Goal: Book appointment/travel/reservation

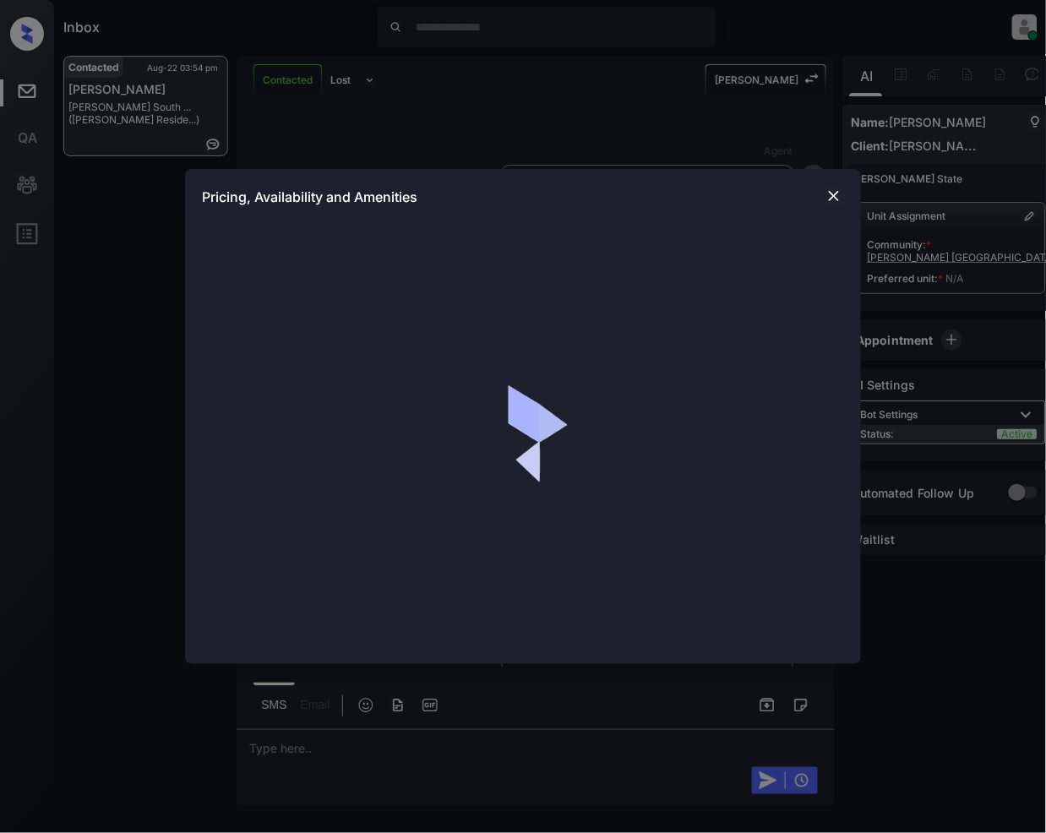
scroll to position [3288, 0]
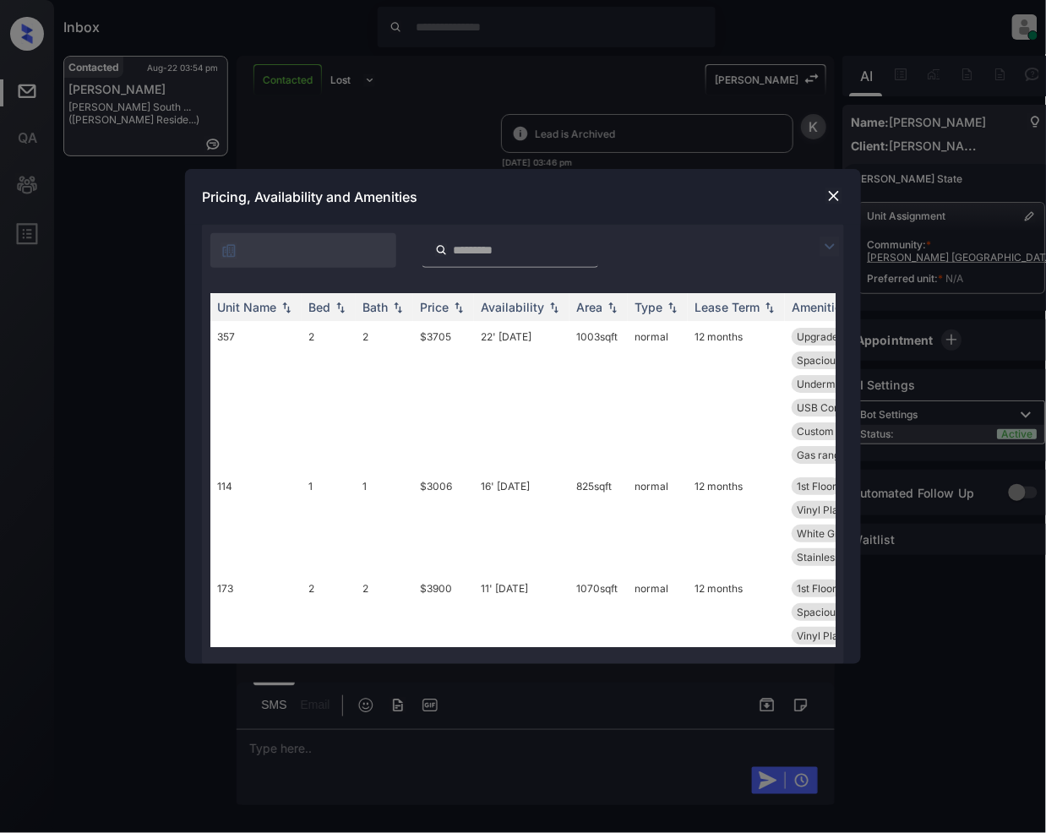
click at [828, 244] on img at bounding box center [829, 247] width 20 height 20
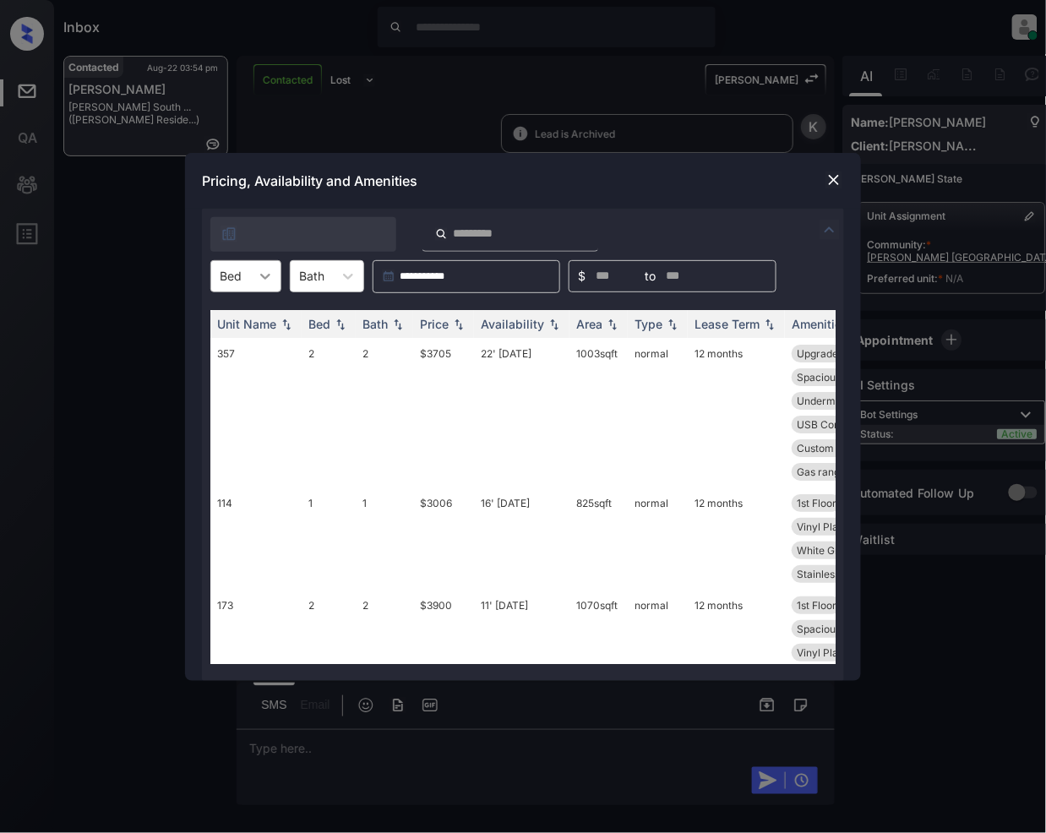
click at [264, 274] on icon at bounding box center [265, 276] width 17 height 17
click at [220, 319] on div "1" at bounding box center [245, 317] width 71 height 30
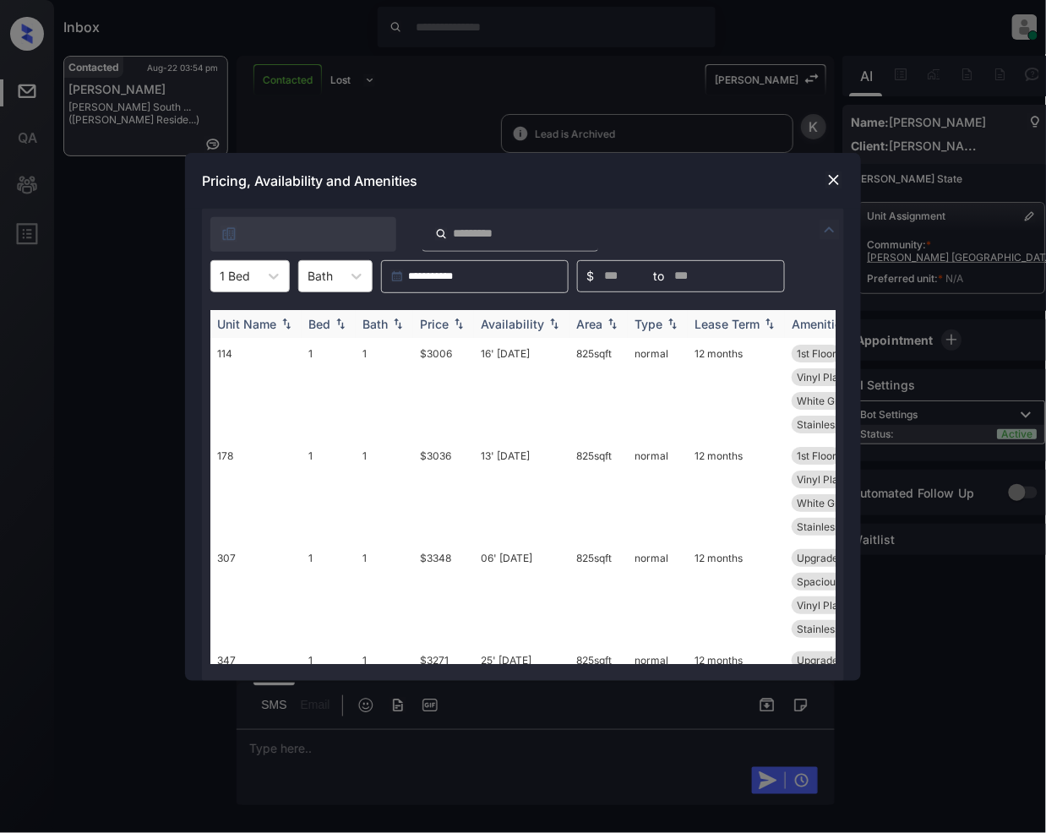
click at [460, 318] on img at bounding box center [458, 324] width 17 height 12
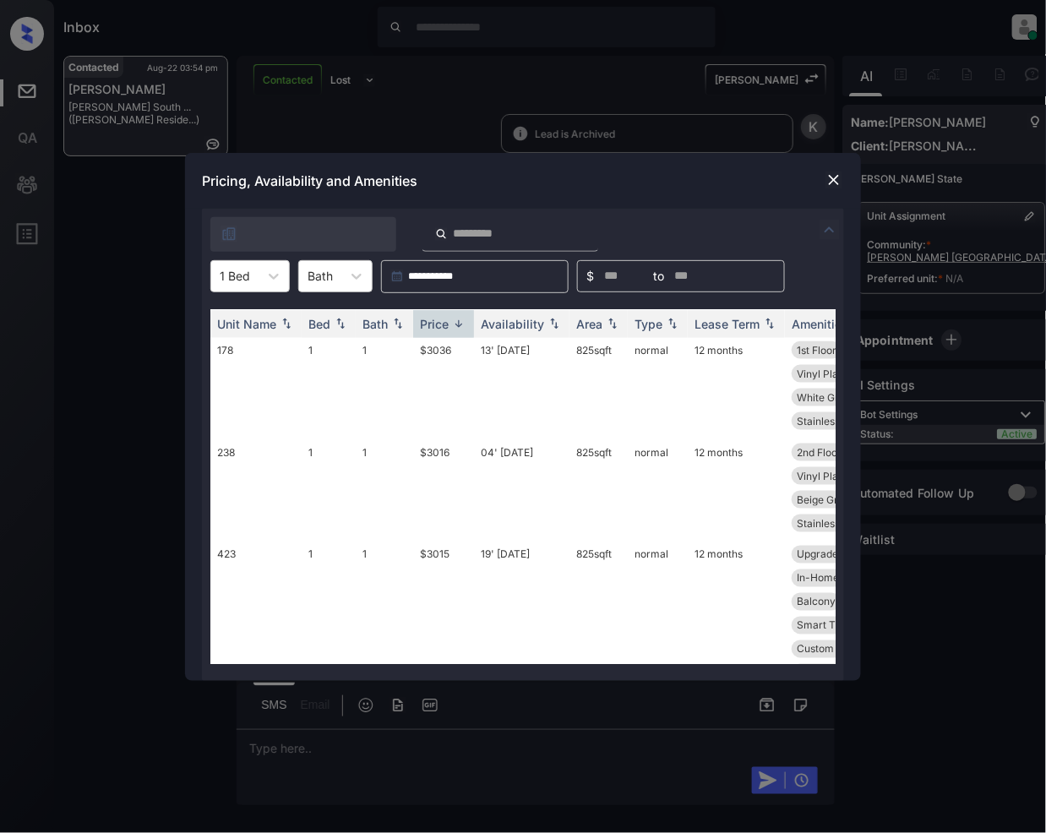
scroll to position [902, 0]
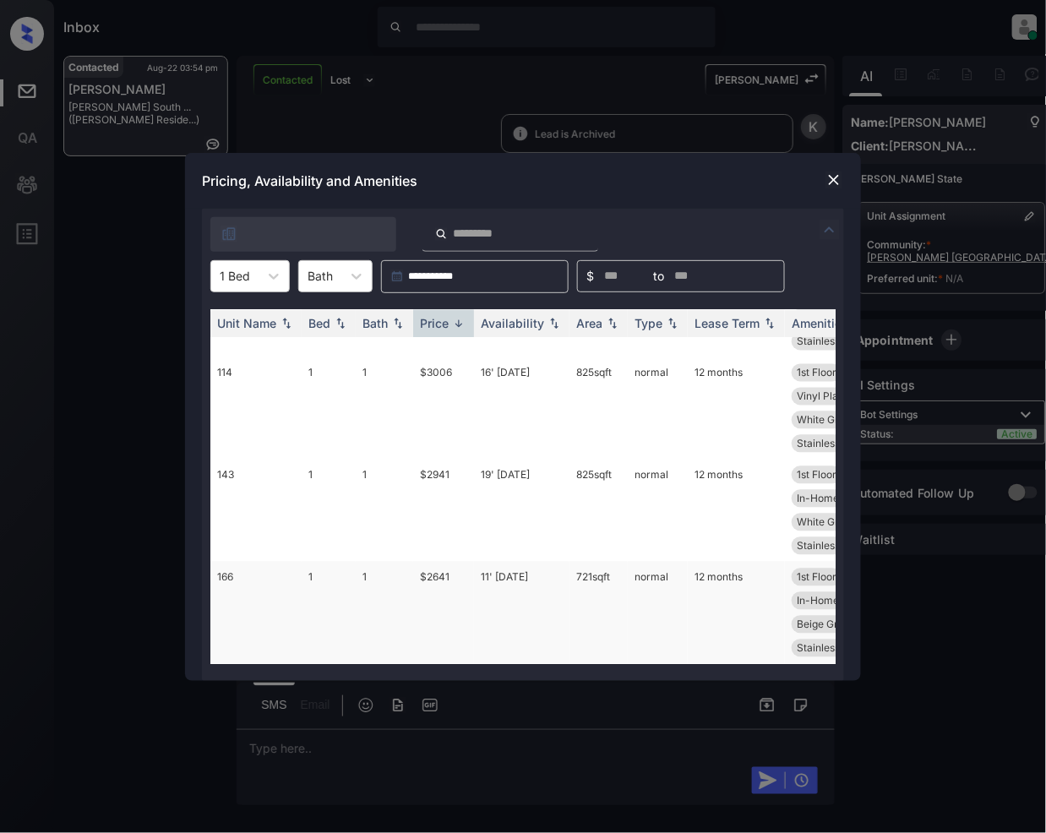
click at [438, 564] on td "$2641" at bounding box center [443, 613] width 61 height 102
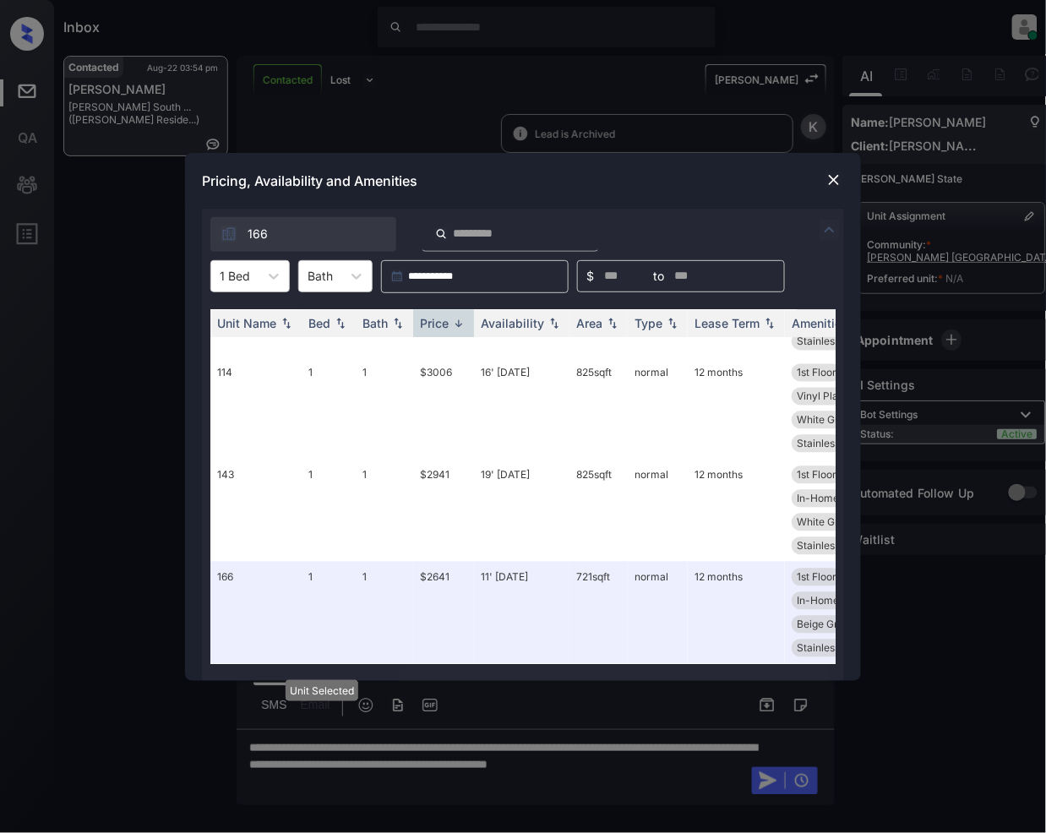
click at [836, 166] on div "Pricing, Availability and Amenities" at bounding box center [523, 181] width 676 height 56
click at [832, 167] on div "Pricing, Availability and Amenities" at bounding box center [523, 181] width 676 height 56
click at [830, 179] on img at bounding box center [833, 179] width 17 height 17
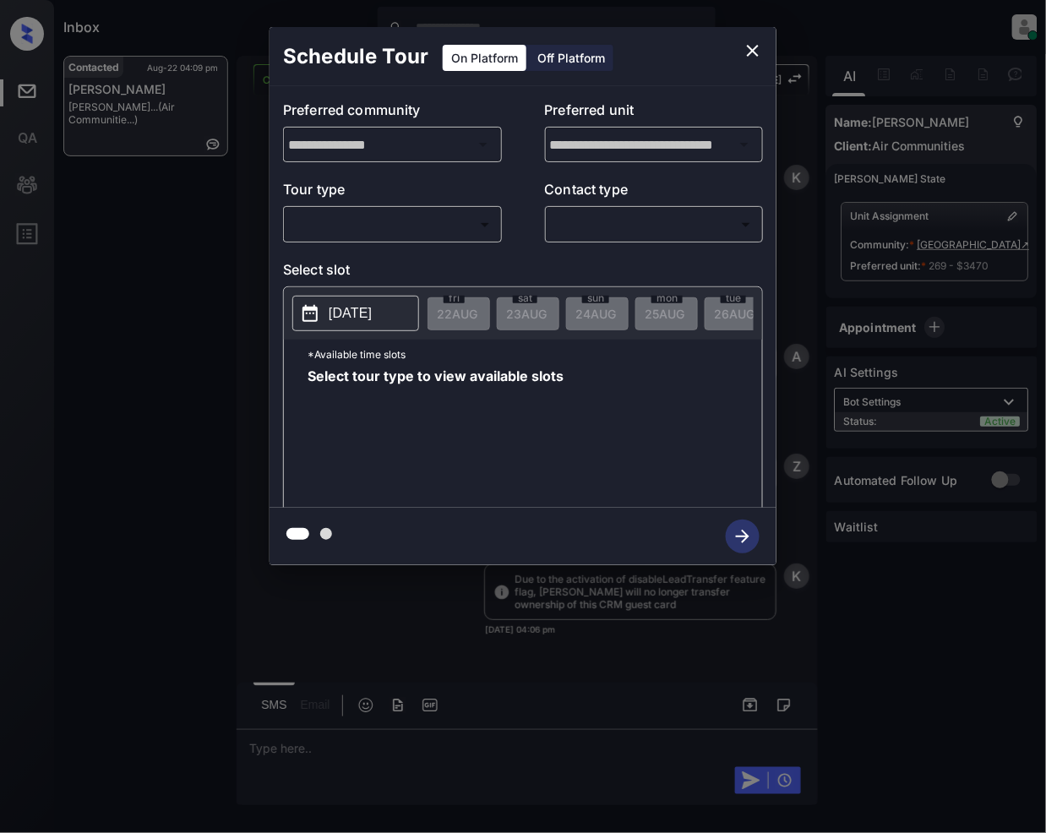
scroll to position [2656, 0]
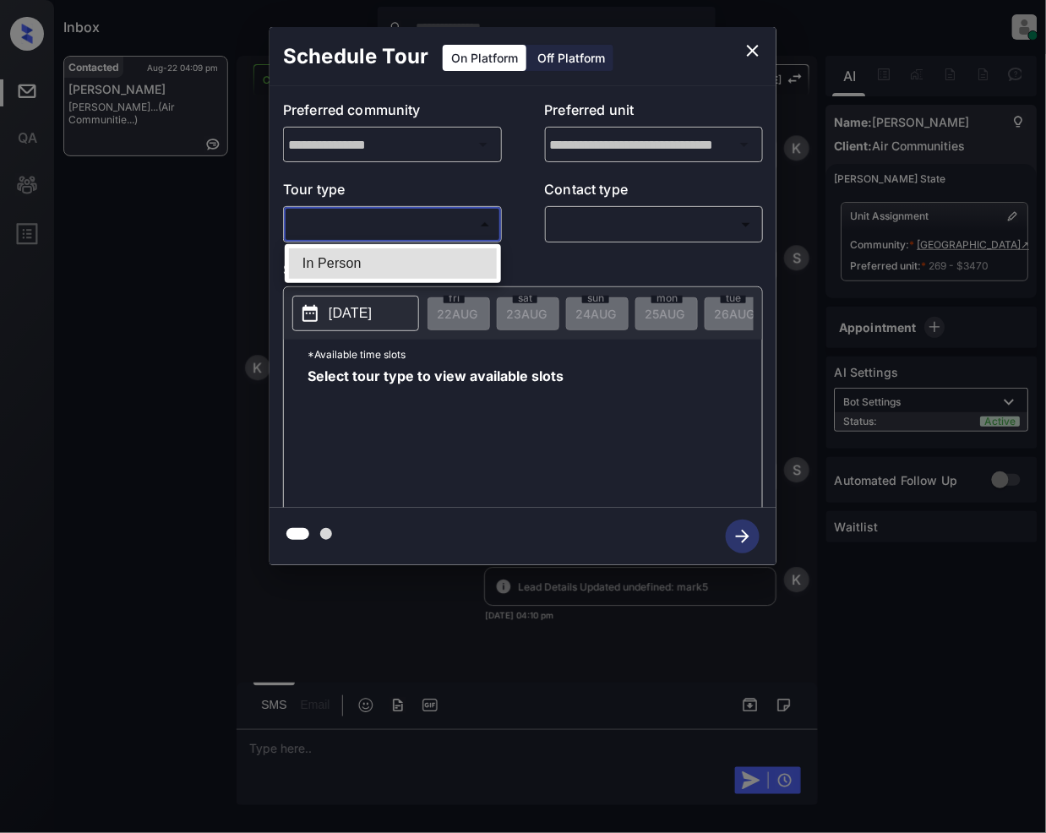
click at [376, 228] on body "Inbox Jeramie Castro Online Set yourself offline Set yourself on break Profile …" at bounding box center [523, 416] width 1046 height 833
click at [351, 270] on li "In Person" at bounding box center [393, 263] width 208 height 30
type input "********"
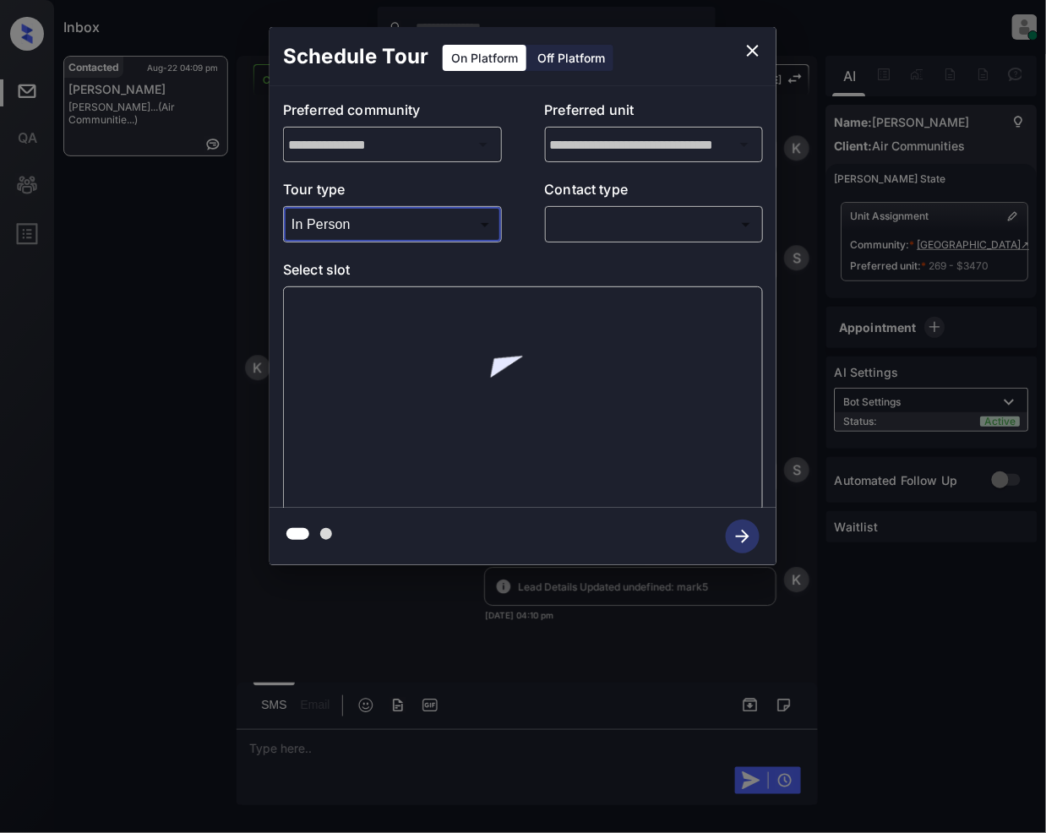
click at [596, 223] on body "Inbox Jeramie Castro Online Set yourself offline Set yourself on break Profile …" at bounding box center [523, 416] width 1046 height 833
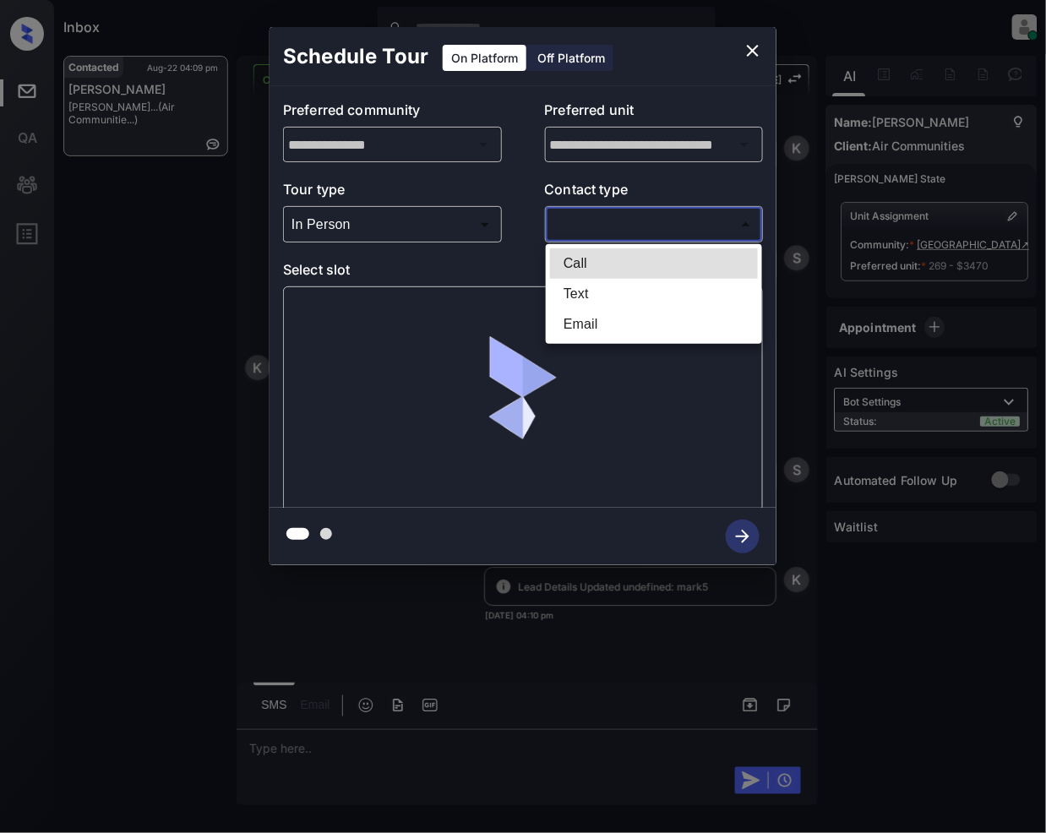
click at [595, 297] on li "Text" at bounding box center [654, 294] width 208 height 30
type input "****"
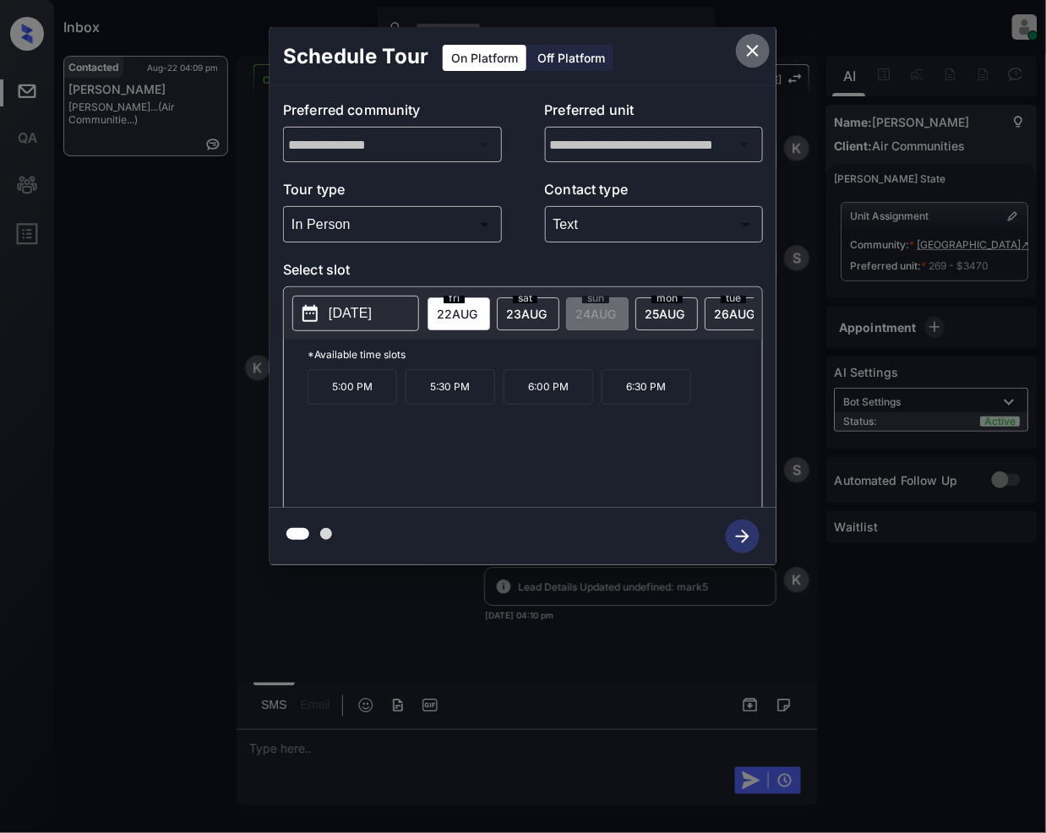
click at [751, 52] on icon "close" at bounding box center [753, 51] width 12 height 12
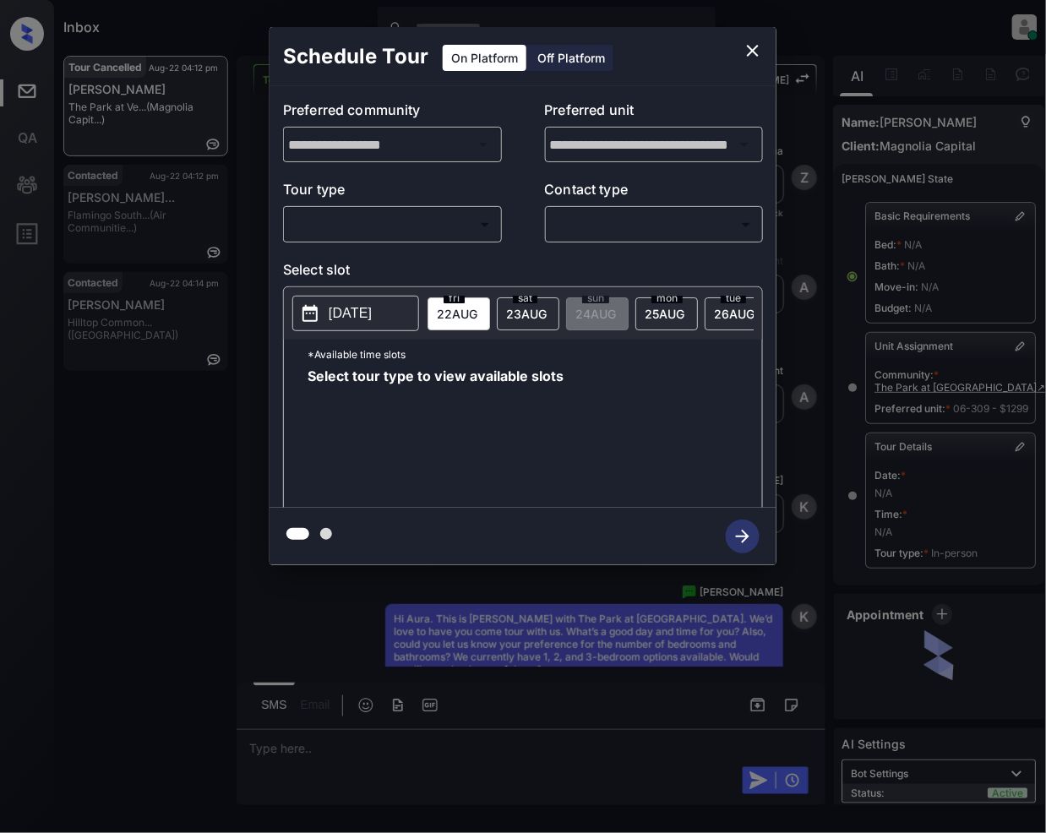
scroll to position [5446, 0]
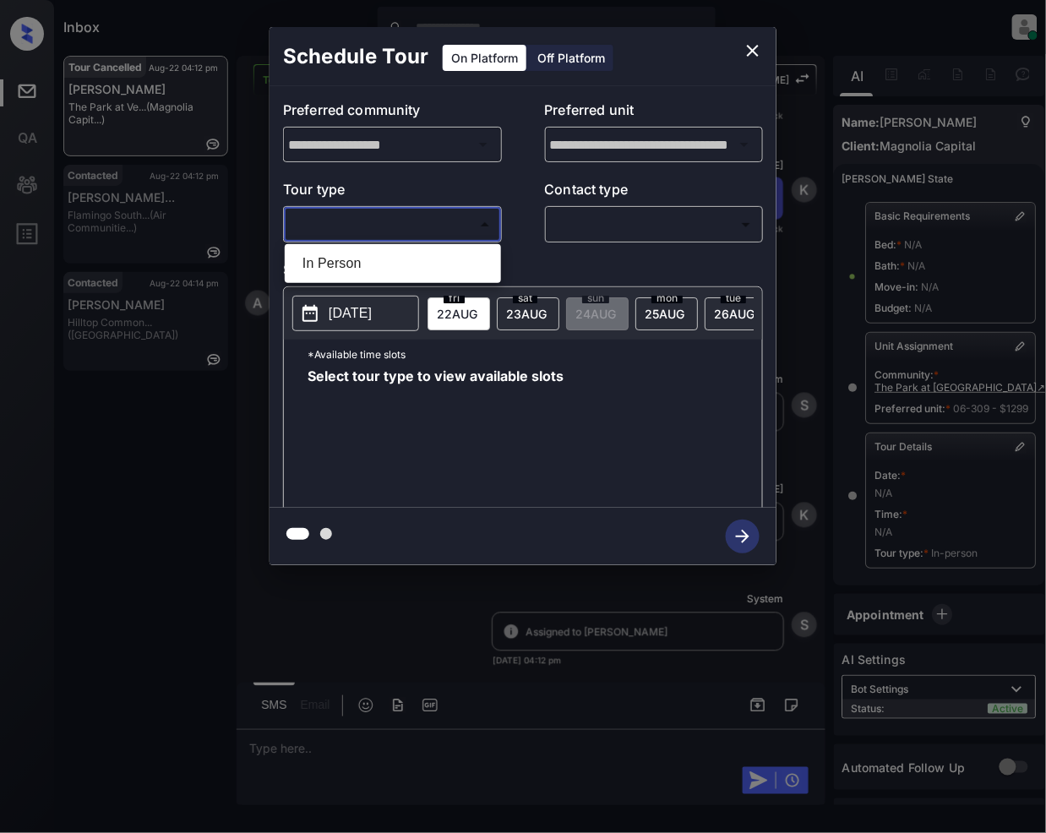
click at [390, 220] on body "Inbox [PERSON_NAME] Online Set yourself offline Set yourself on break Profile S…" at bounding box center [523, 416] width 1046 height 833
click at [358, 265] on li "In Person" at bounding box center [393, 263] width 208 height 30
type input "********"
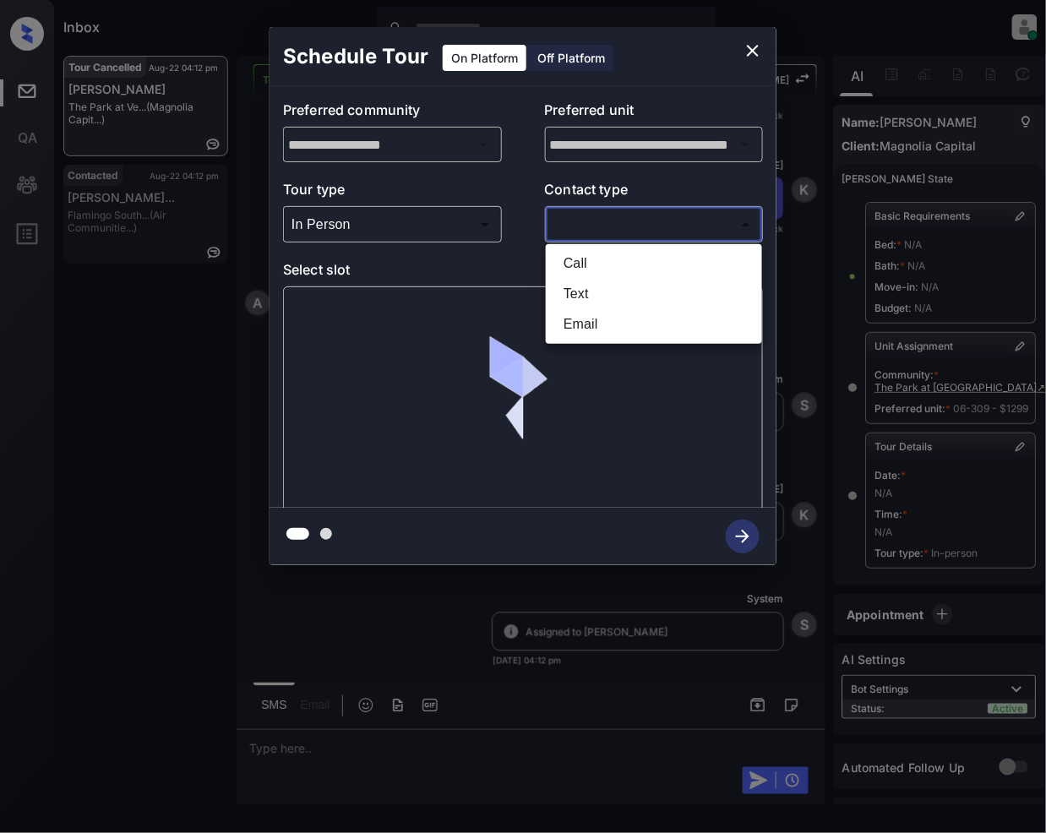
click at [552, 215] on body "Inbox [PERSON_NAME] Online Set yourself offline Set yourself on break Profile S…" at bounding box center [523, 416] width 1046 height 833
click at [585, 287] on li "Text" at bounding box center [654, 294] width 208 height 30
type input "****"
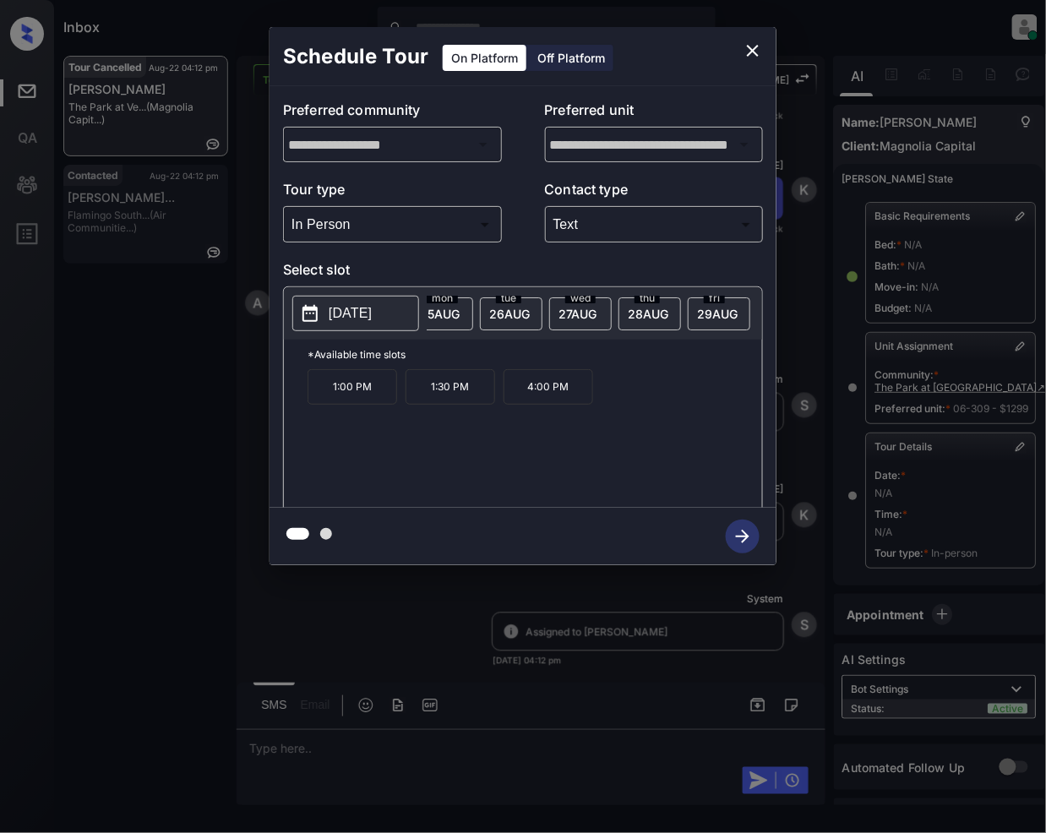
scroll to position [0, 0]
click at [757, 58] on icon "close" at bounding box center [753, 51] width 20 height 20
